Goal: Ask a question

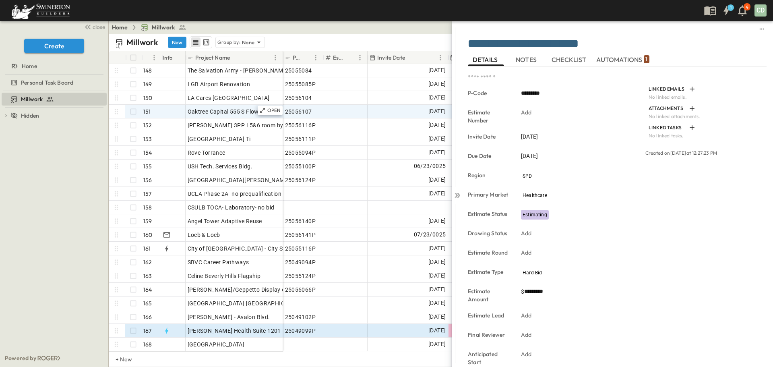
scroll to position [2019, 0]
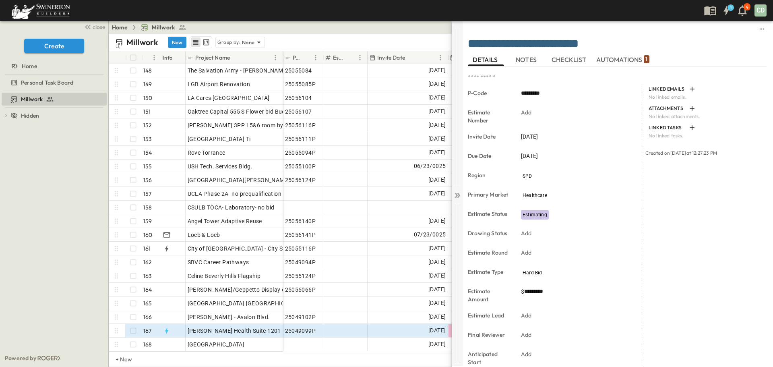
click at [461, 191] on icon at bounding box center [457, 195] width 8 height 8
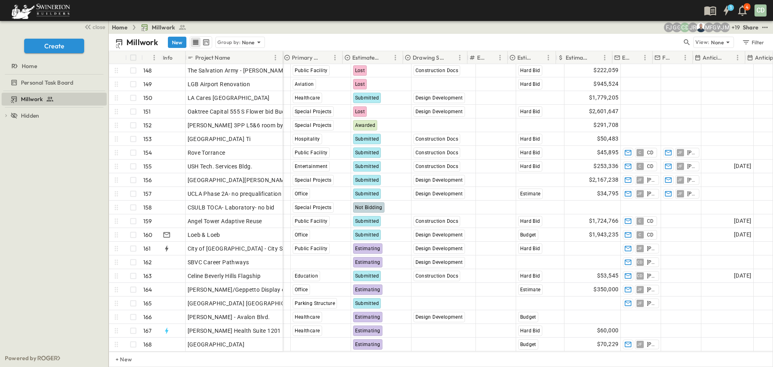
scroll to position [2019, 275]
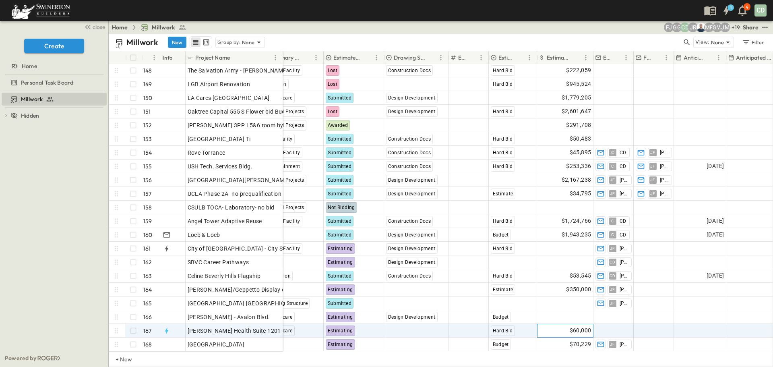
click at [584, 326] on span "$60,000" at bounding box center [581, 330] width 22 height 9
drag, startPoint x: 577, startPoint y: 326, endPoint x: 520, endPoint y: 327, distance: 57.2
click at [521, 326] on div "25049099P Add Number [DATE] [DATE] SPD Healthcare Estimating Select Status Add …" at bounding box center [477, 331] width 939 height 14
click at [572, 326] on input "*****" at bounding box center [567, 330] width 46 height 8
drag, startPoint x: 552, startPoint y: 321, endPoint x: 533, endPoint y: 321, distance: 18.9
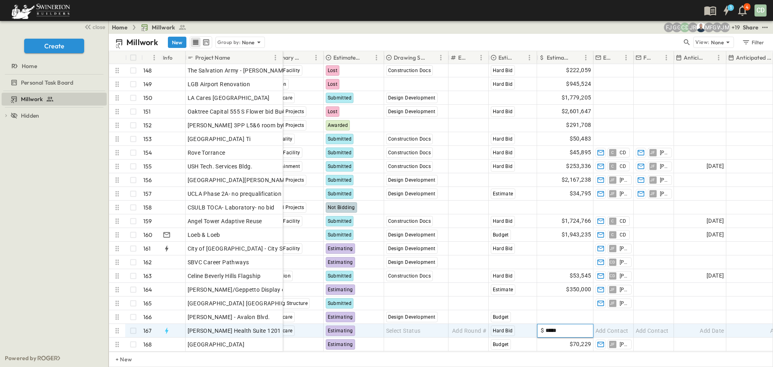
click at [535, 324] on div "25049099P Add Number [DATE] [DATE] SPD Healthcare Estimating Select Status Add …" at bounding box center [477, 331] width 939 height 14
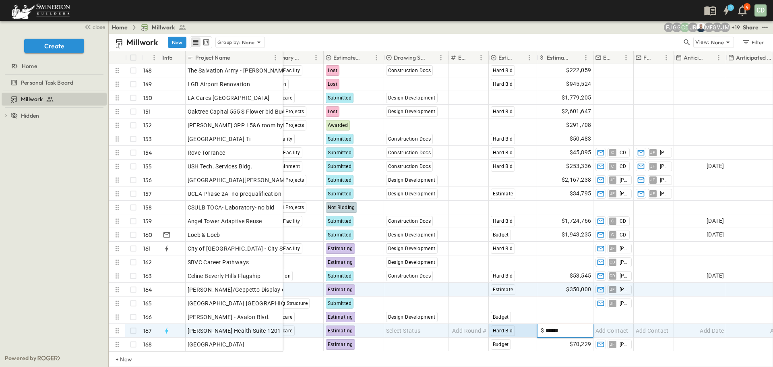
type input "******"
click at [540, 283] on div "$350,000" at bounding box center [566, 289] width 56 height 13
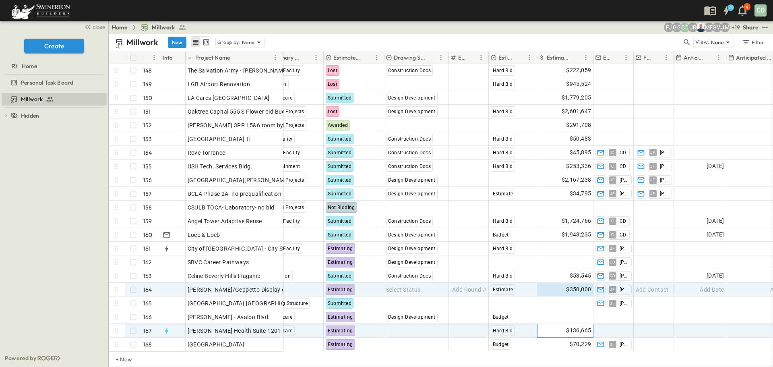
click at [554, 325] on div "$136,665" at bounding box center [566, 330] width 56 height 13
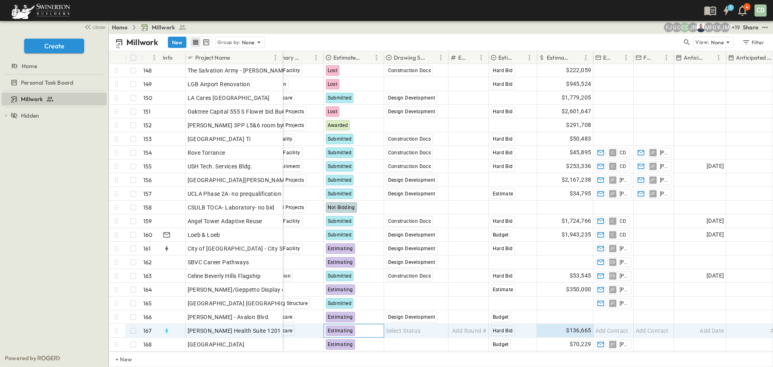
click at [348, 328] on span "Estimating" at bounding box center [340, 331] width 25 height 6
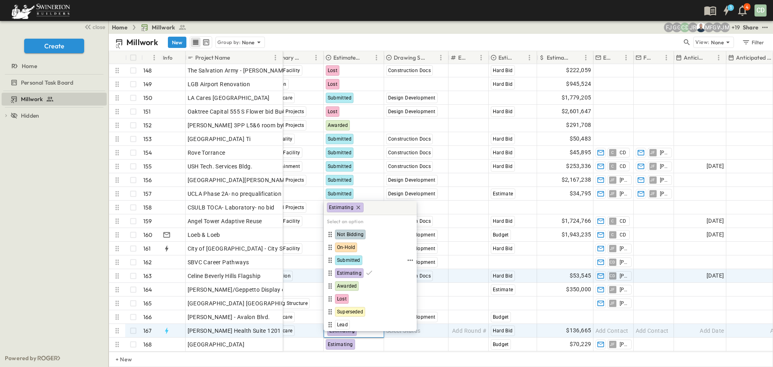
drag, startPoint x: 348, startPoint y: 258, endPoint x: 445, endPoint y: 267, distance: 97.9
click at [348, 258] on span "Submitted" at bounding box center [348, 260] width 23 height 6
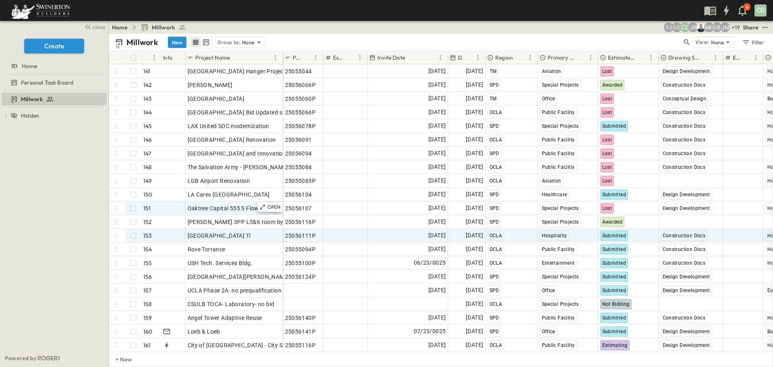
scroll to position [1864, 0]
